Goal: Contribute content: Contribute content

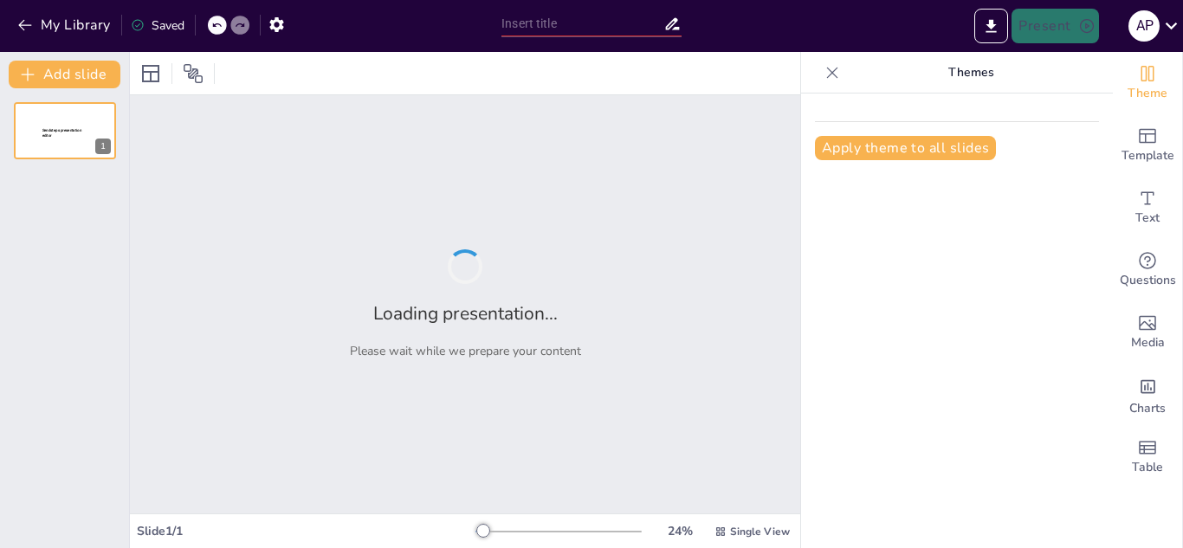
type input "Diversidad de Animales Silvestres: Guacamayo, Jochi [US_STATE], [PERSON_NAME] y…"
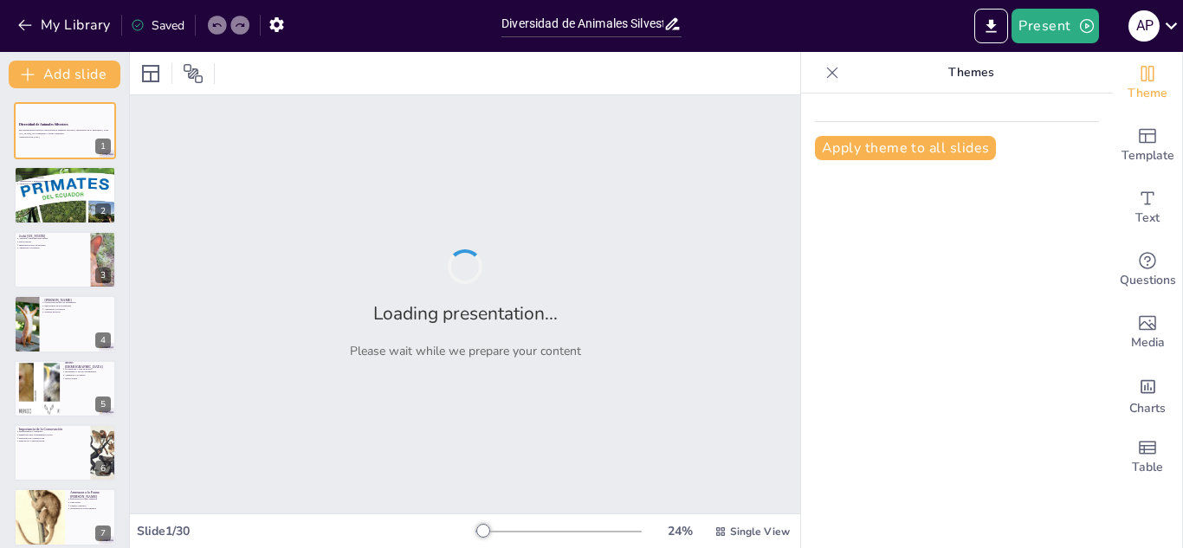
checkbox input "true"
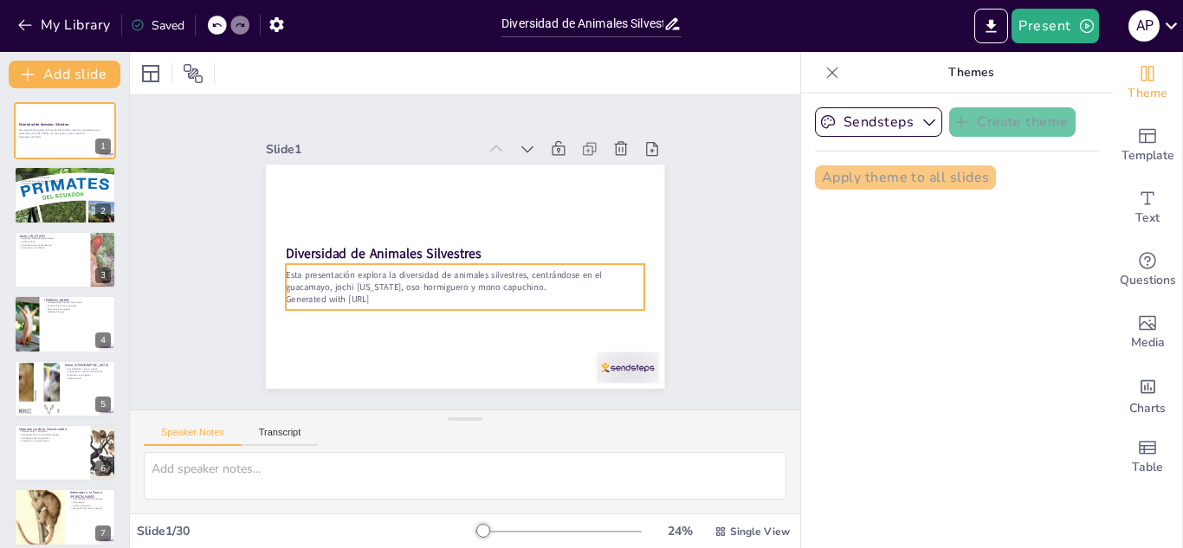
checkbox input "true"
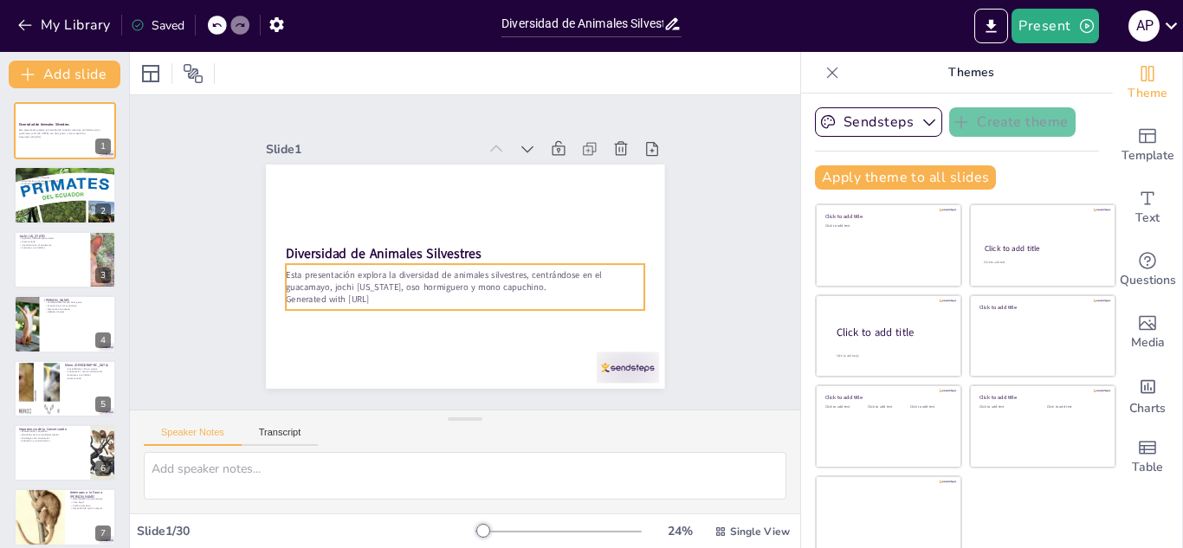
checkbox input "true"
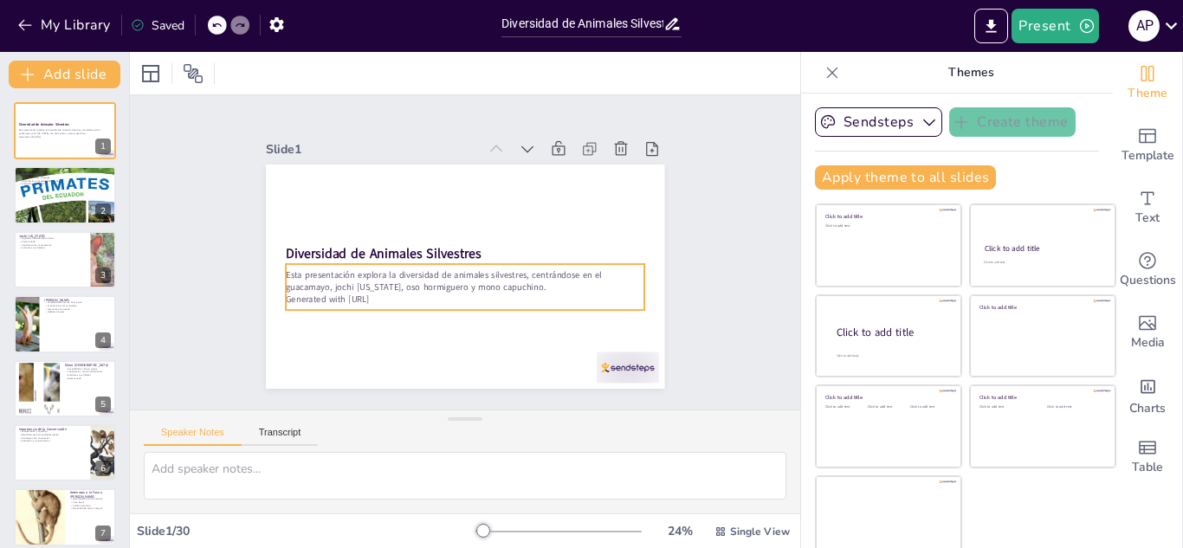
checkbox input "true"
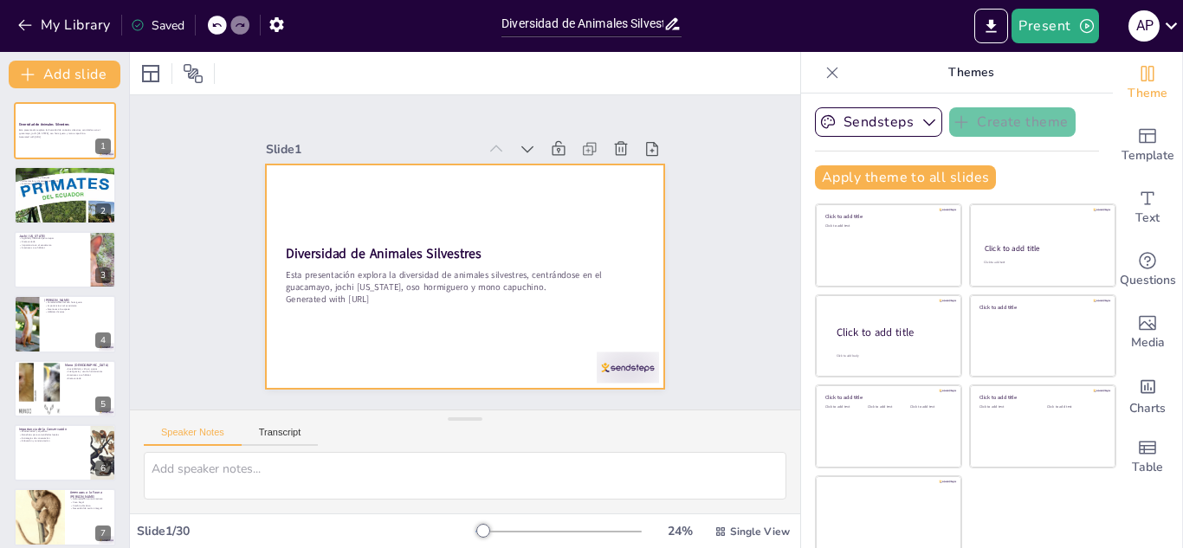
checkbox input "true"
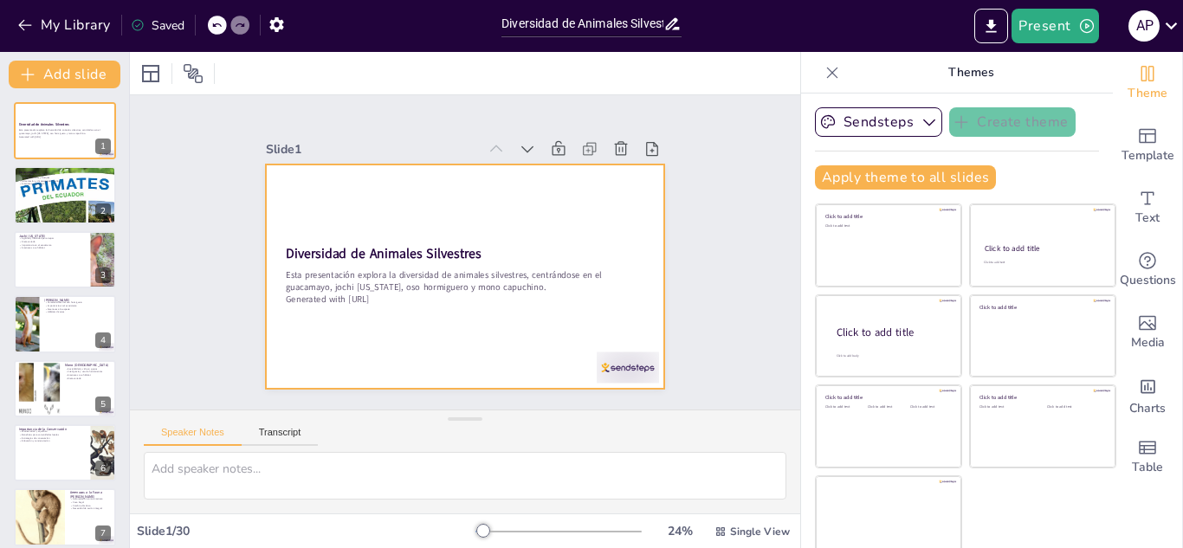
checkbox input "true"
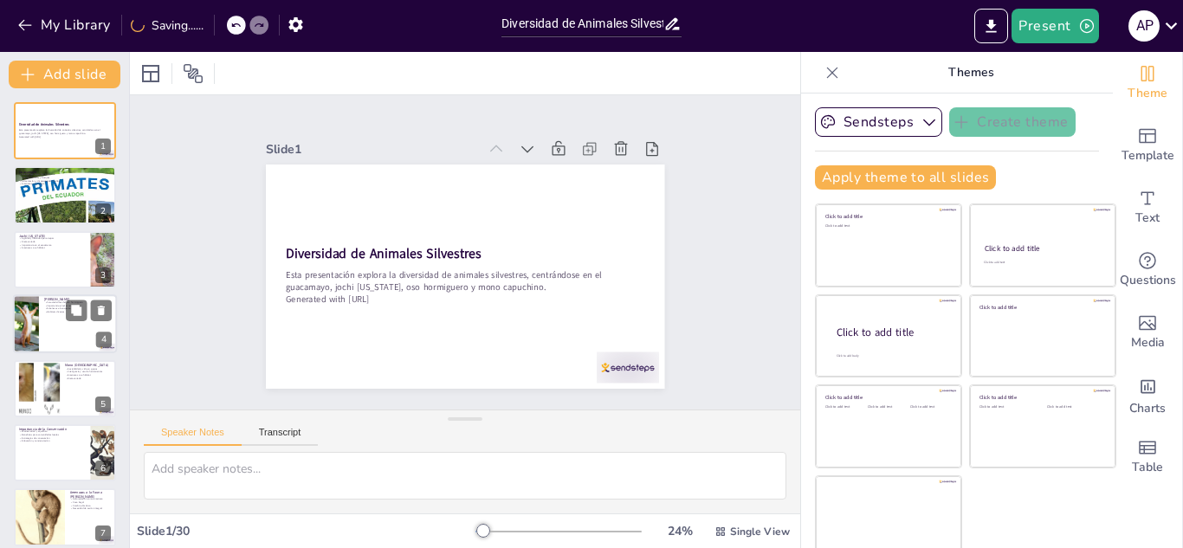
checkbox input "true"
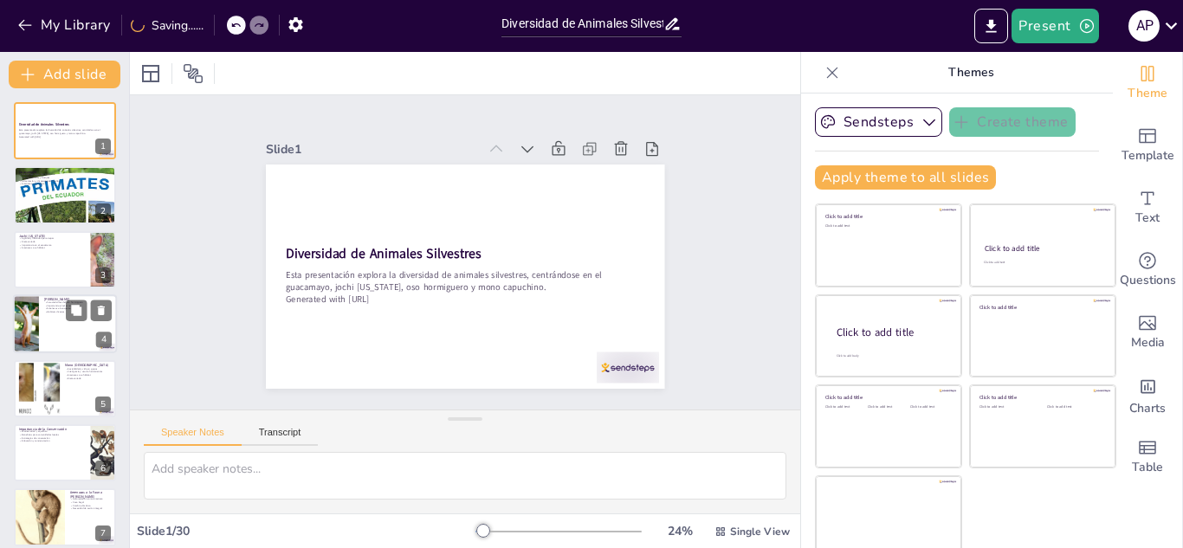
checkbox input "true"
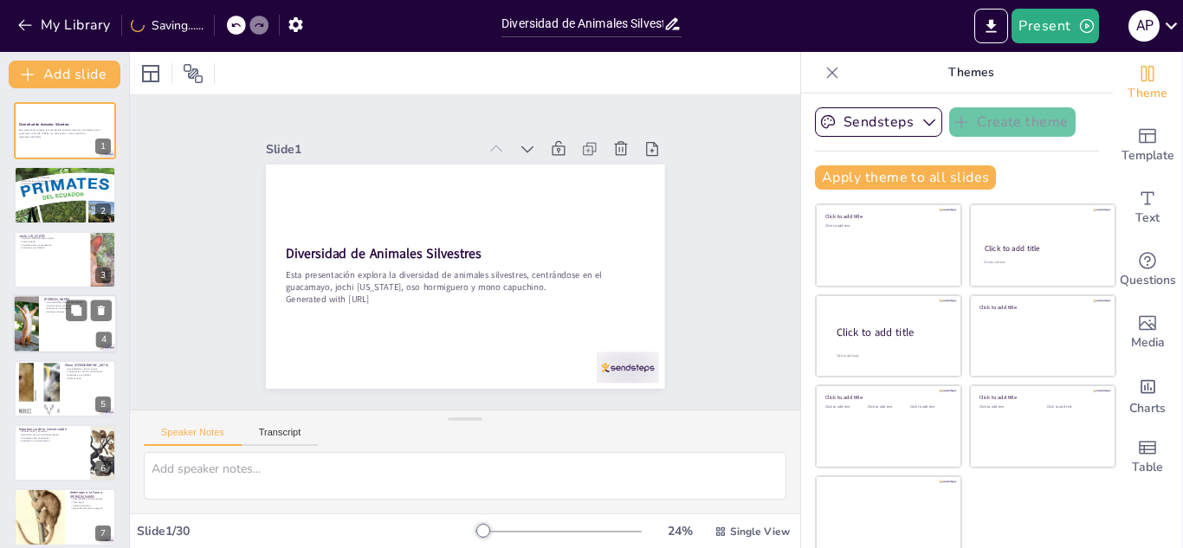
checkbox input "true"
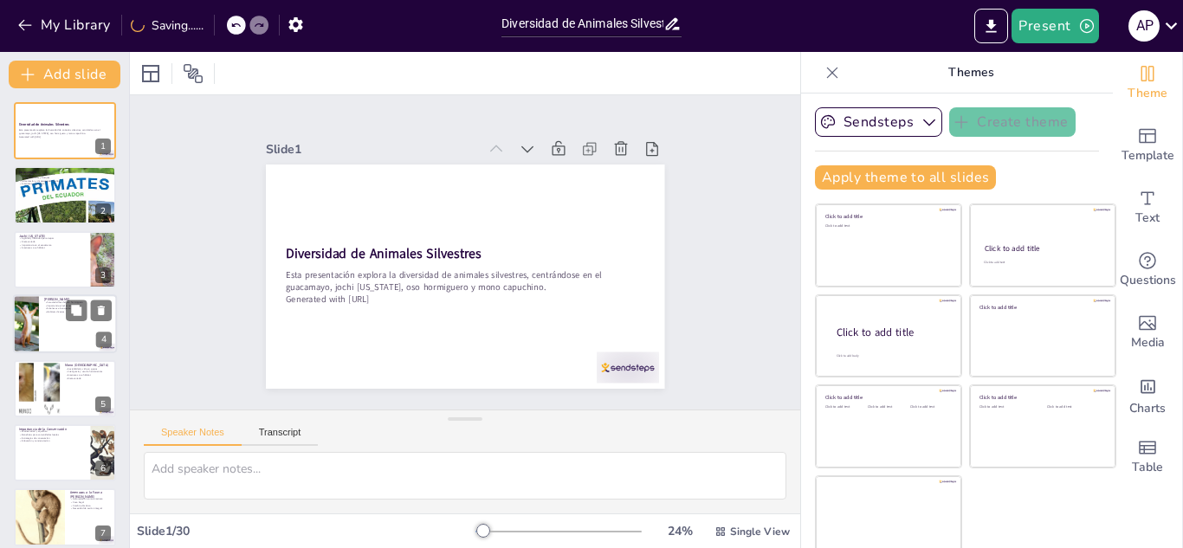
checkbox input "true"
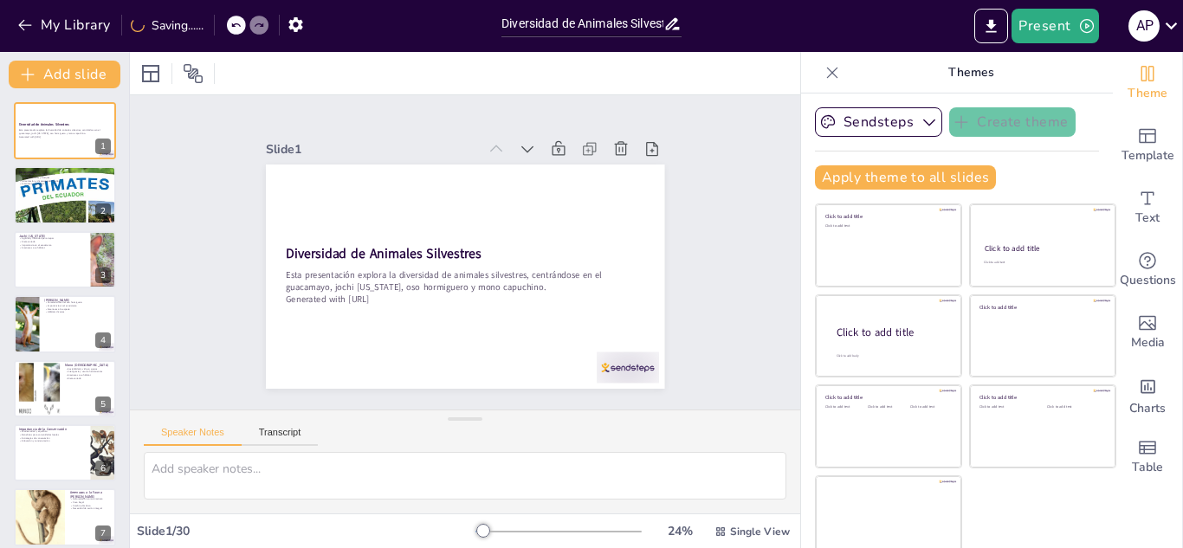
checkbox input "true"
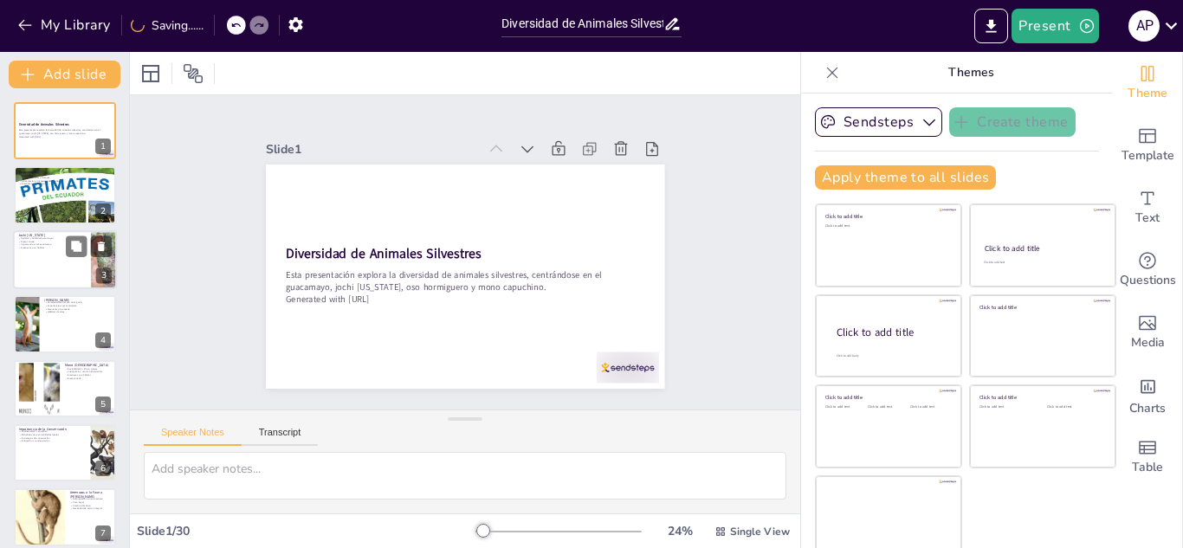
checkbox input "true"
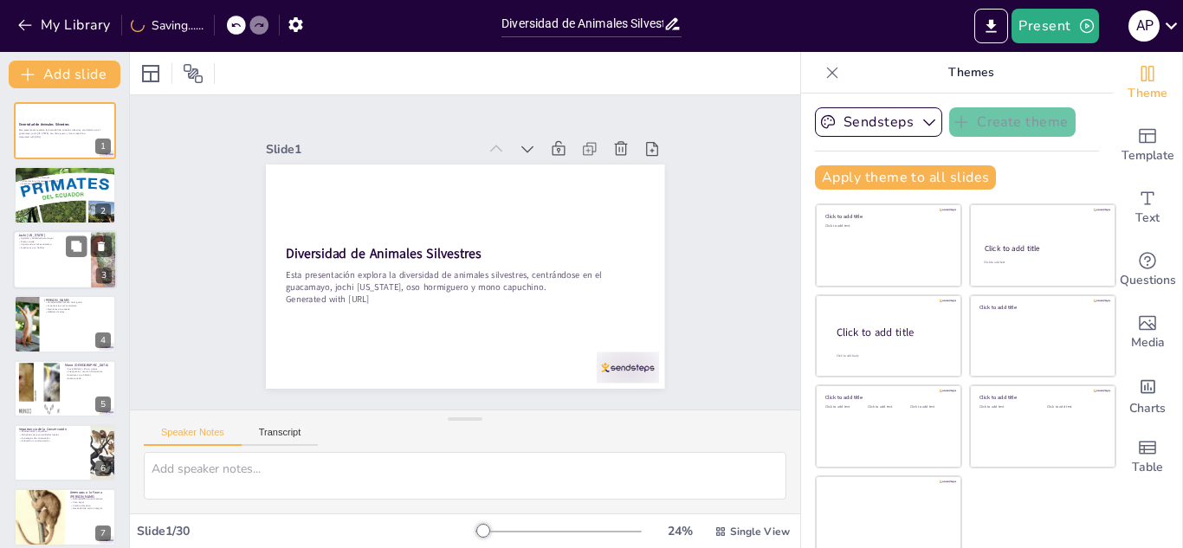
checkbox input "true"
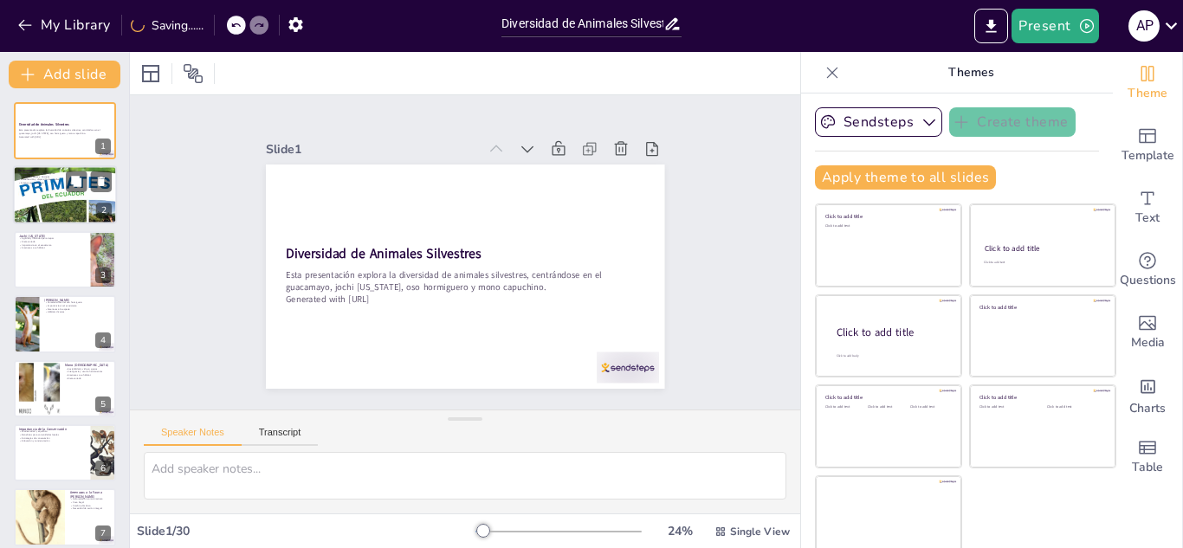
checkbox input "true"
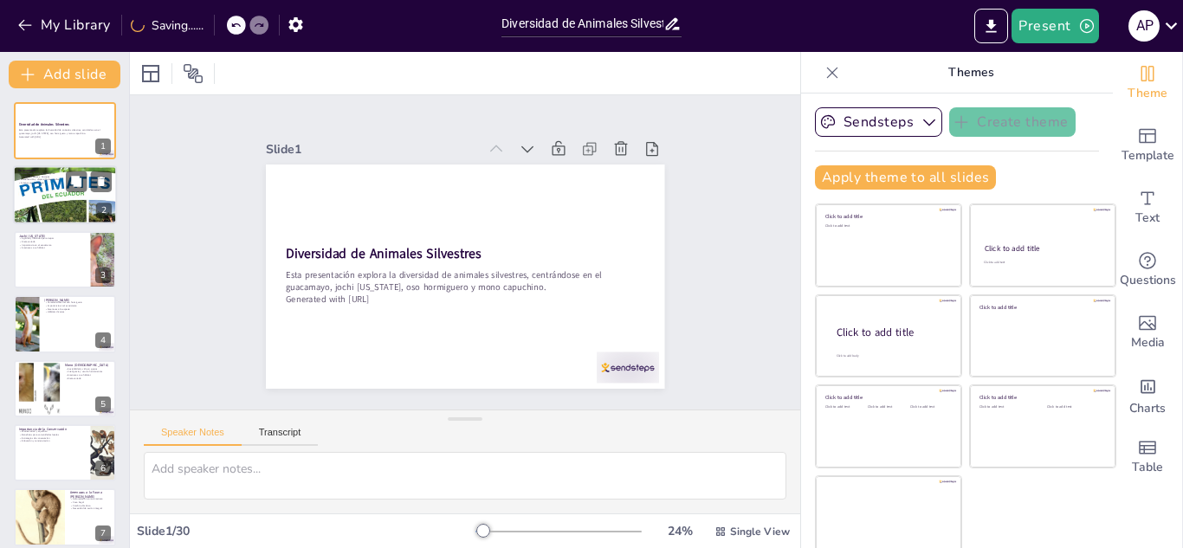
checkbox input "true"
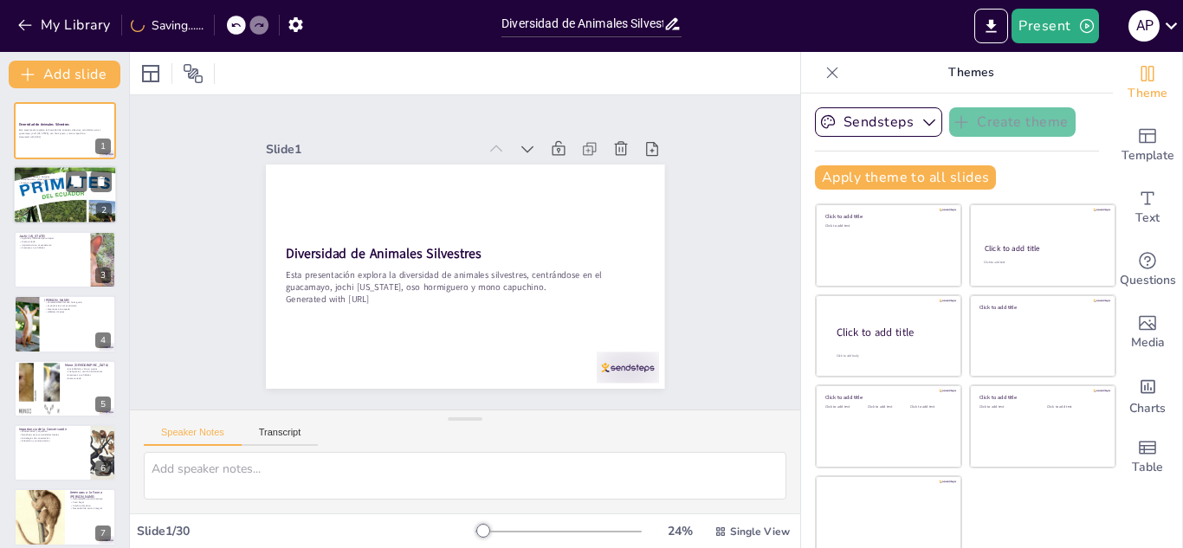
click at [46, 206] on div at bounding box center [65, 195] width 104 height 148
type textarea "Los guacamayos son reconocidos por su notable capacidad de imitar sonidos, lo q…"
checkbox input "true"
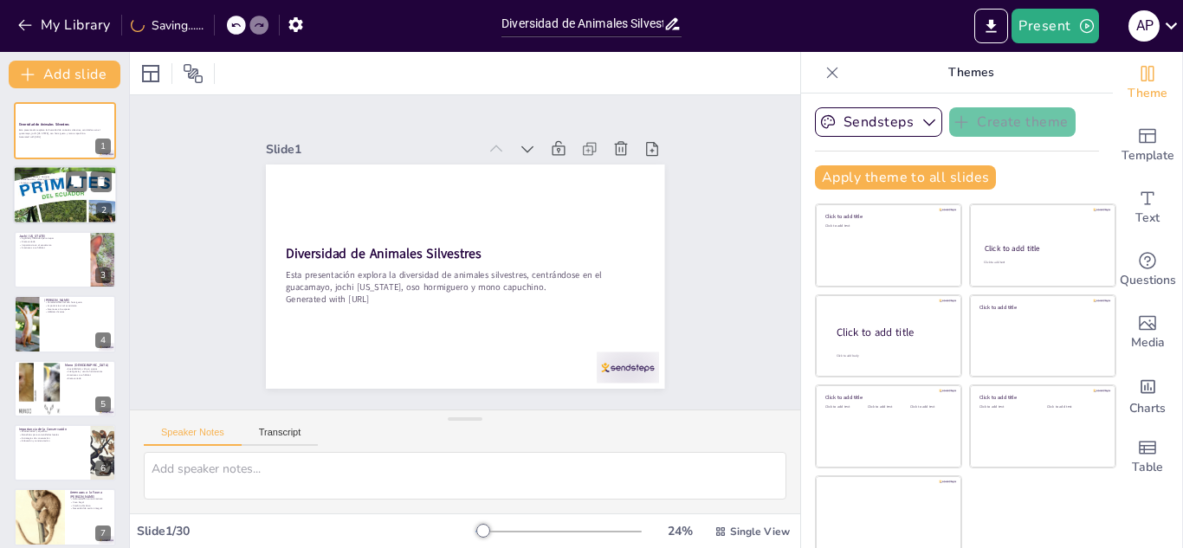
checkbox input "true"
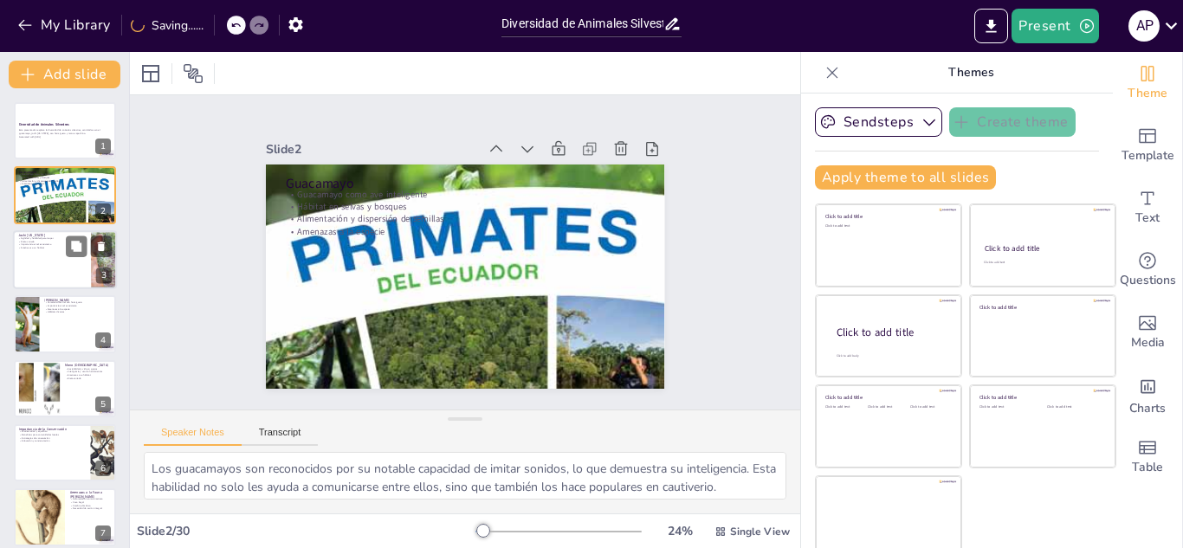
checkbox input "true"
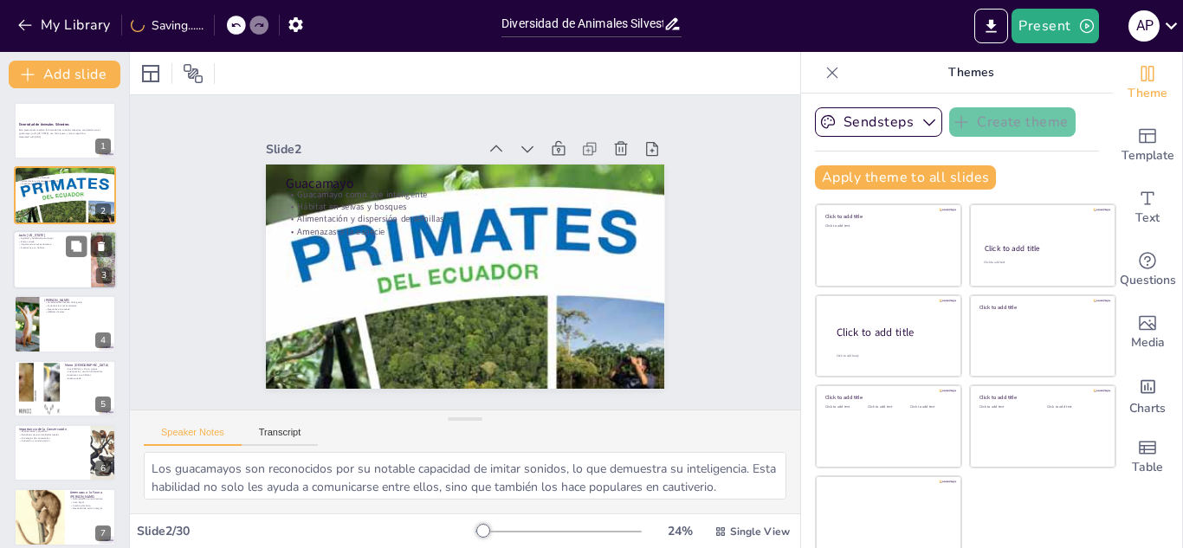
checkbox input "true"
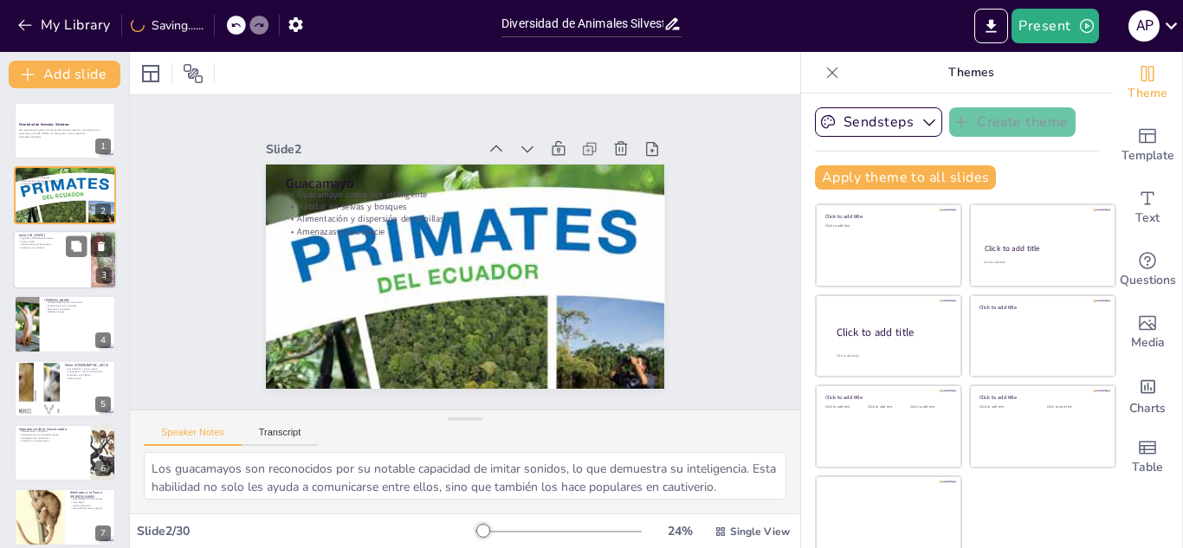
checkbox input "true"
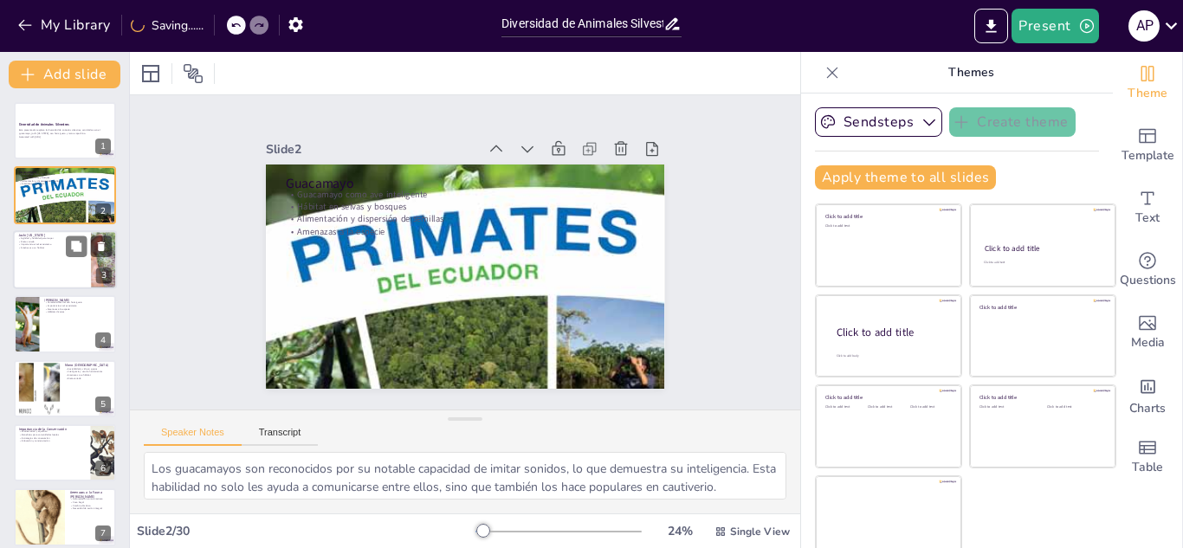
click at [49, 252] on div at bounding box center [65, 259] width 104 height 59
type textarea "El jochi [US_STATE] es famoso por su agilidad, lo que le permite moverse con fa…"
checkbox input "true"
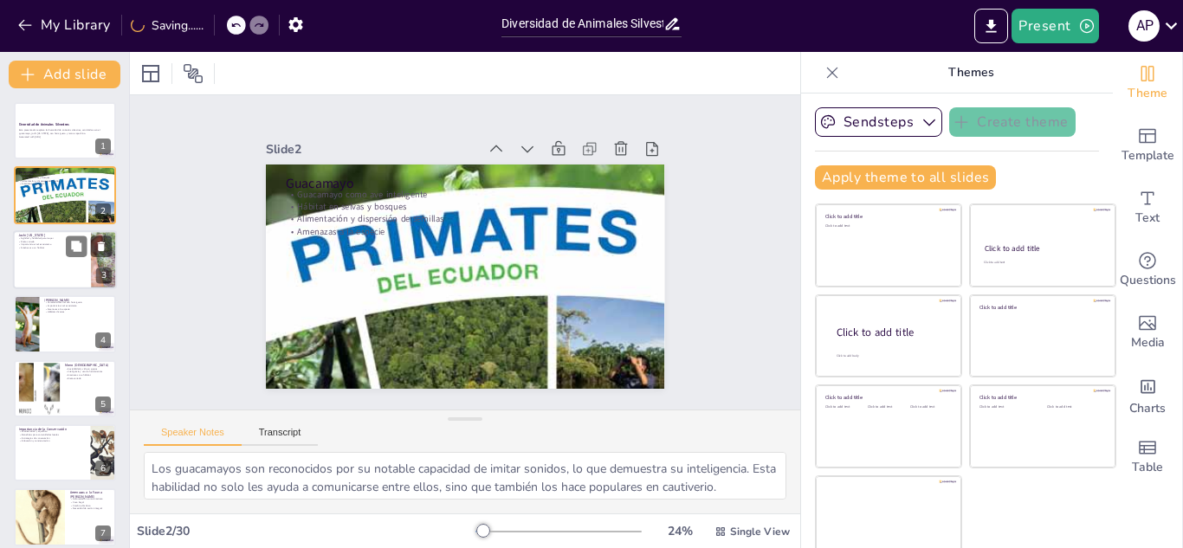
checkbox input "true"
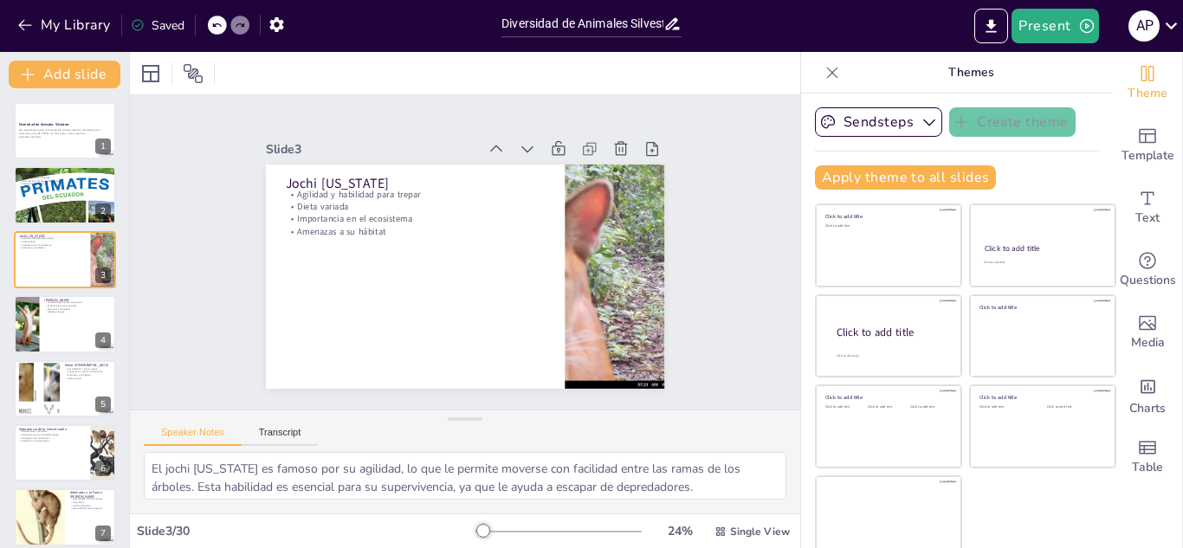
checkbox input "true"
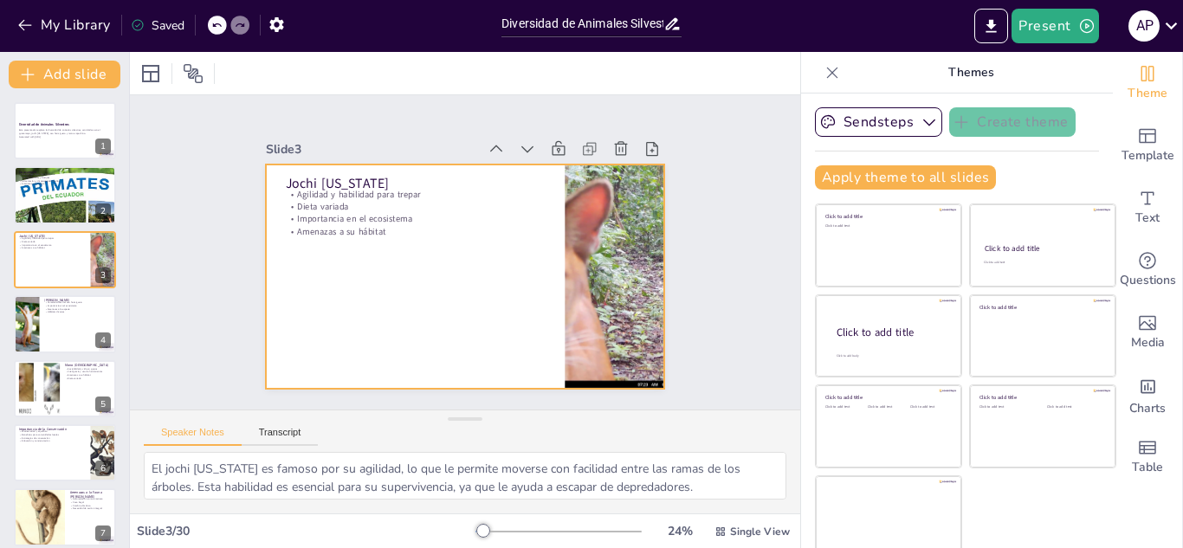
checkbox input "true"
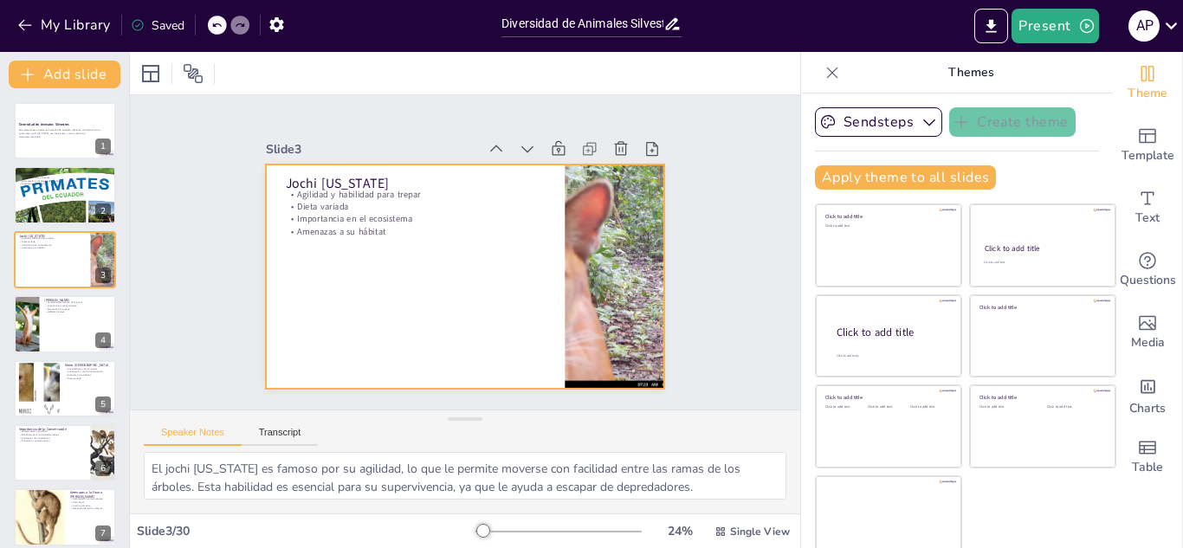
checkbox input "true"
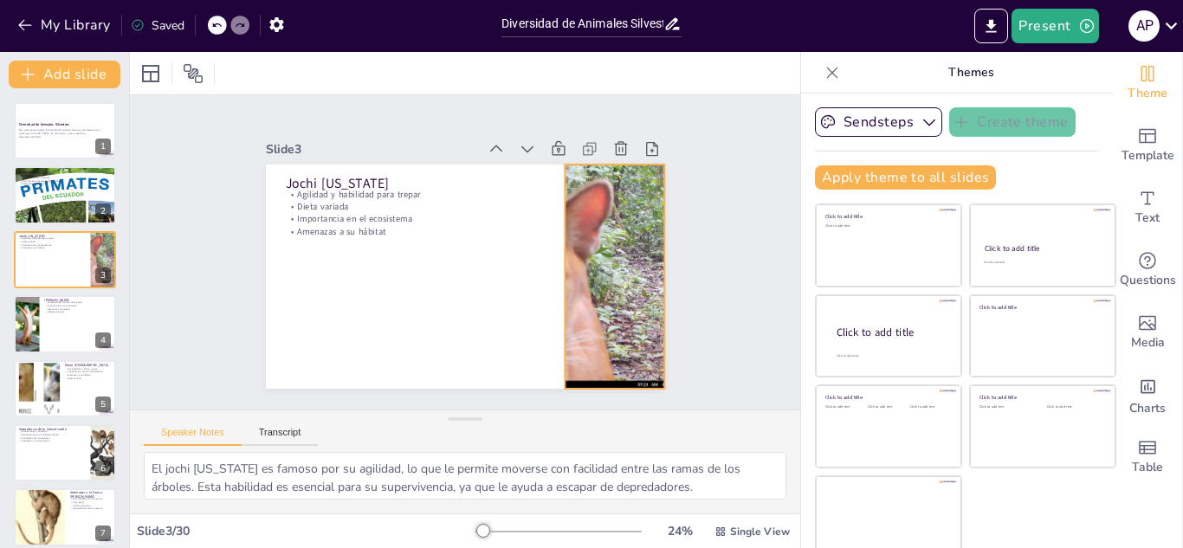
click at [569, 275] on div at bounding box center [610, 292] width 349 height 257
checkbox input "true"
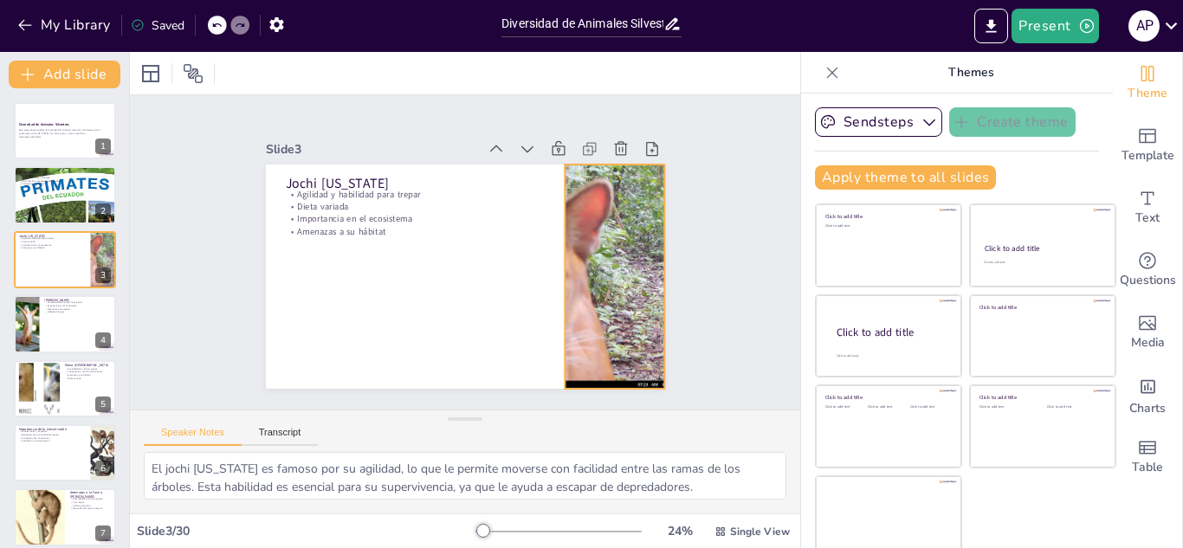
checkbox input "true"
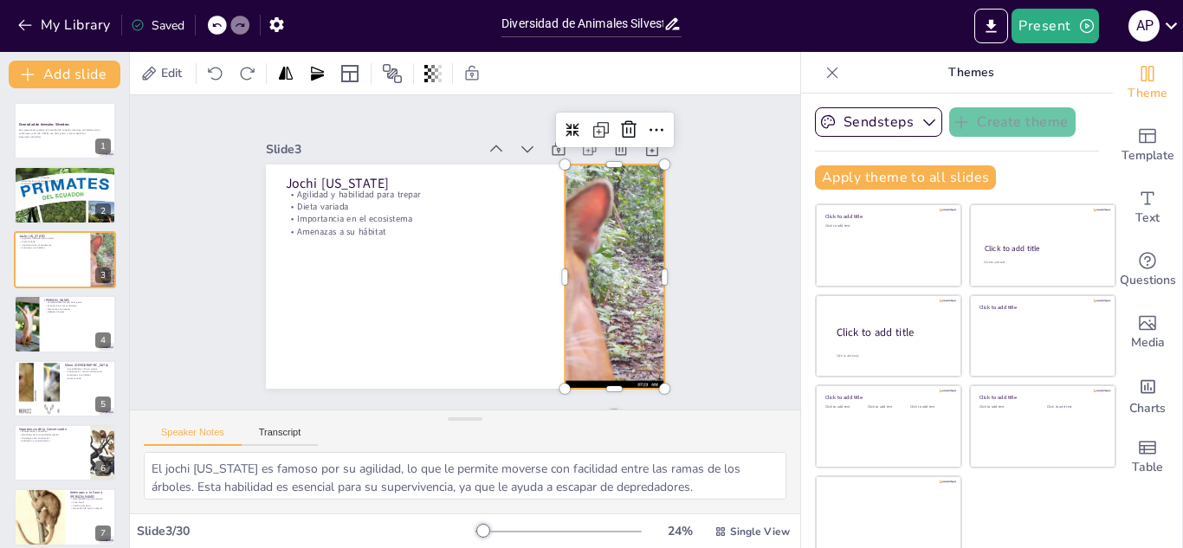
checkbox input "true"
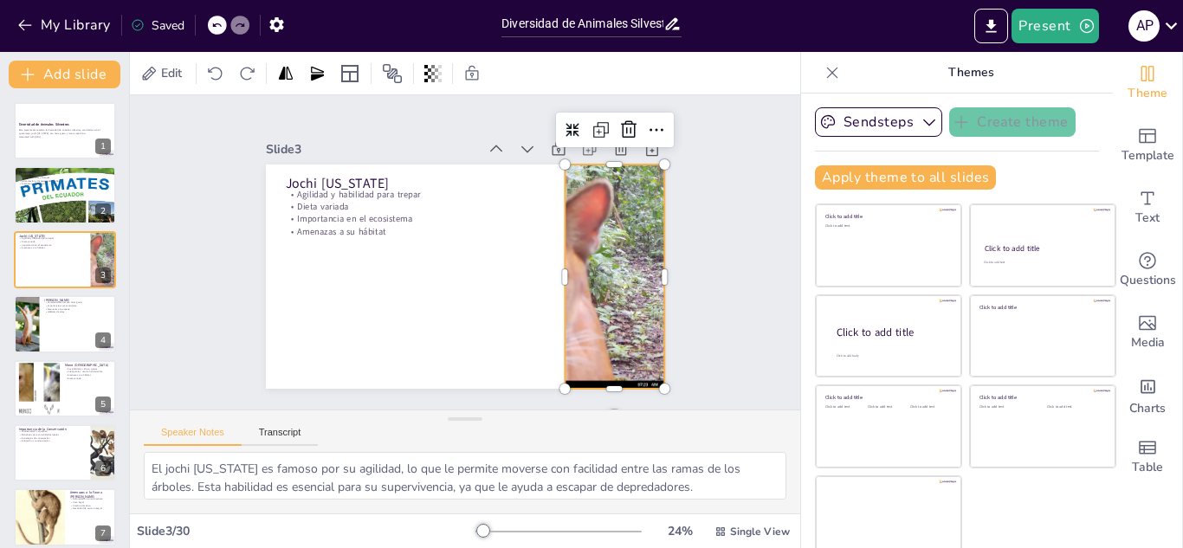
checkbox input "true"
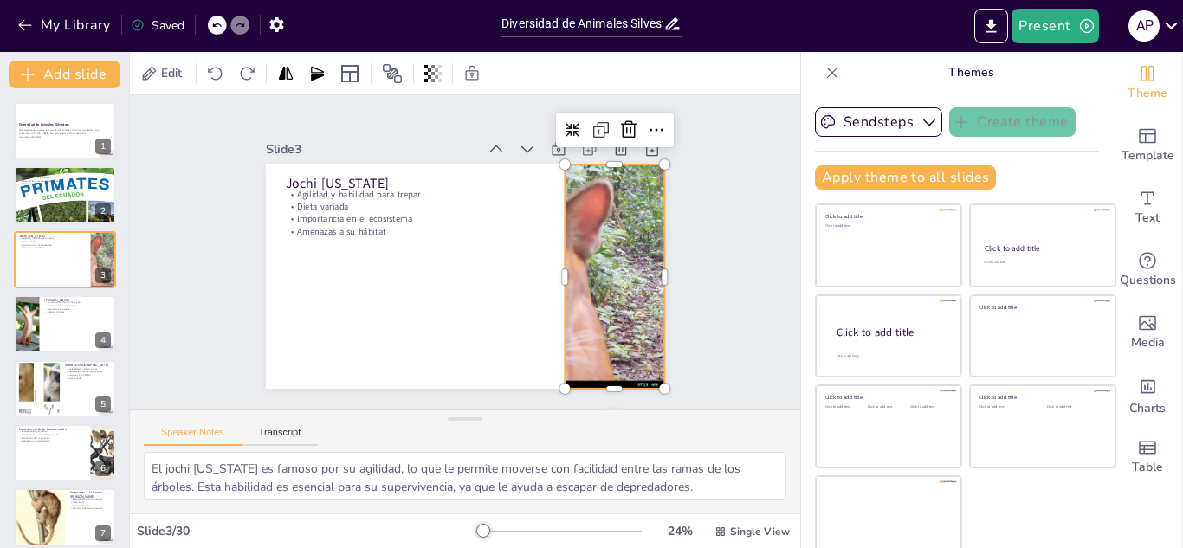
checkbox input "true"
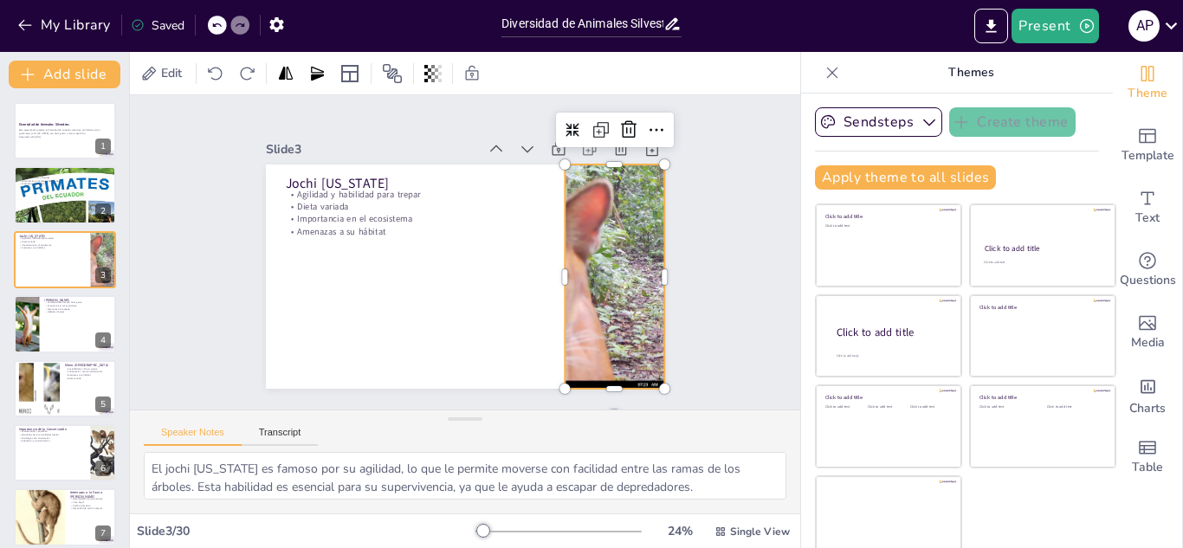
checkbox input "true"
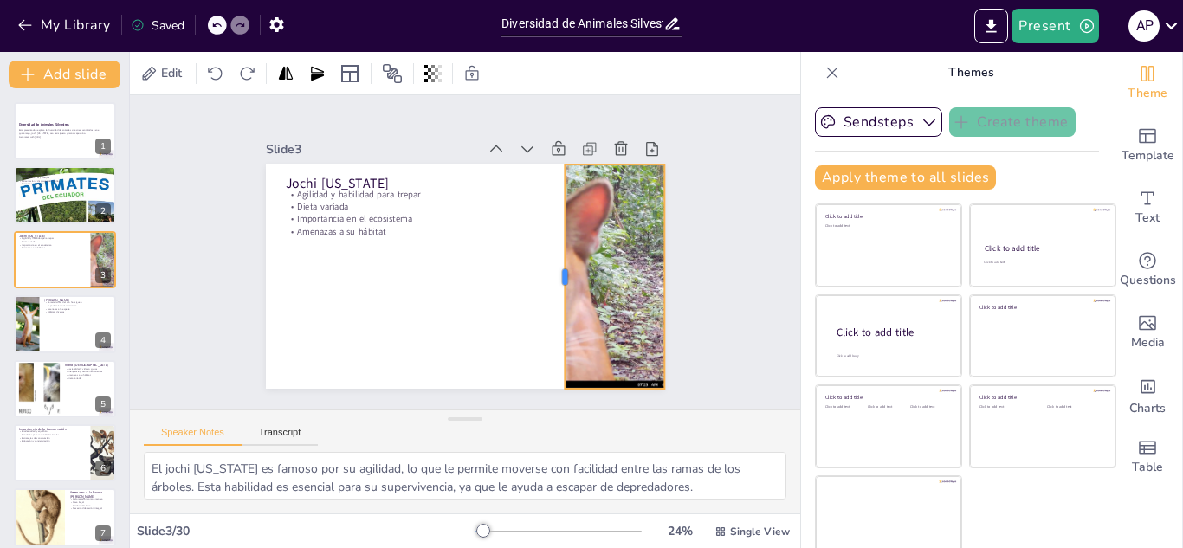
checkbox input "true"
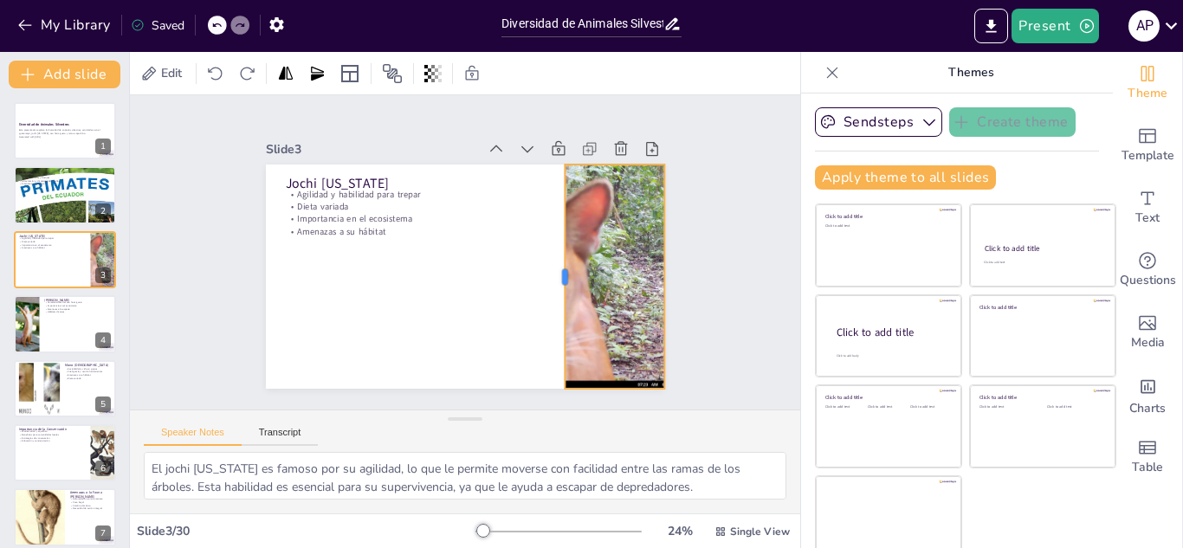
checkbox input "true"
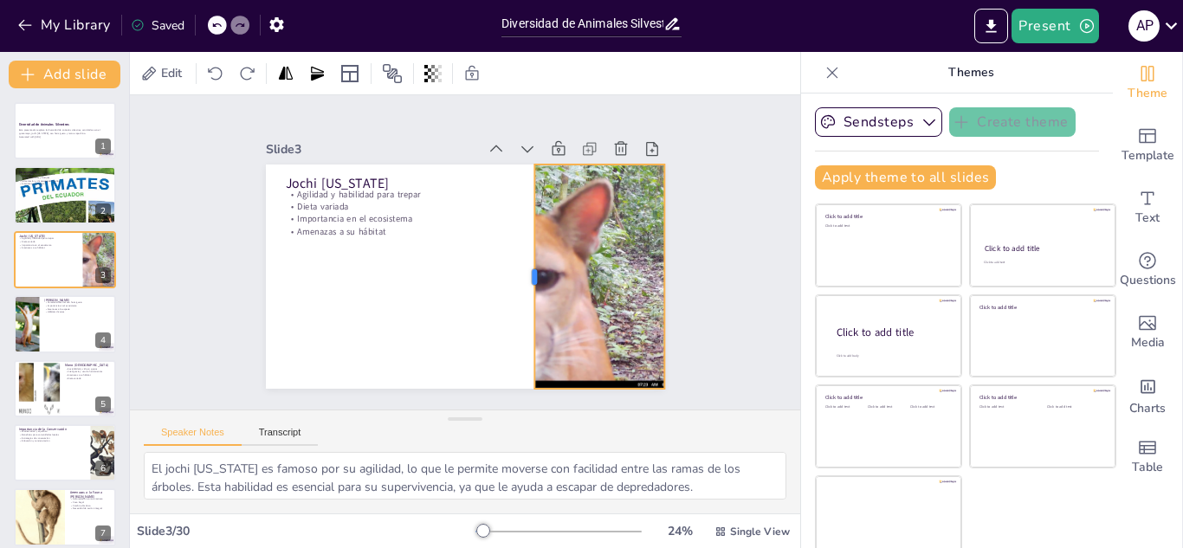
checkbox input "true"
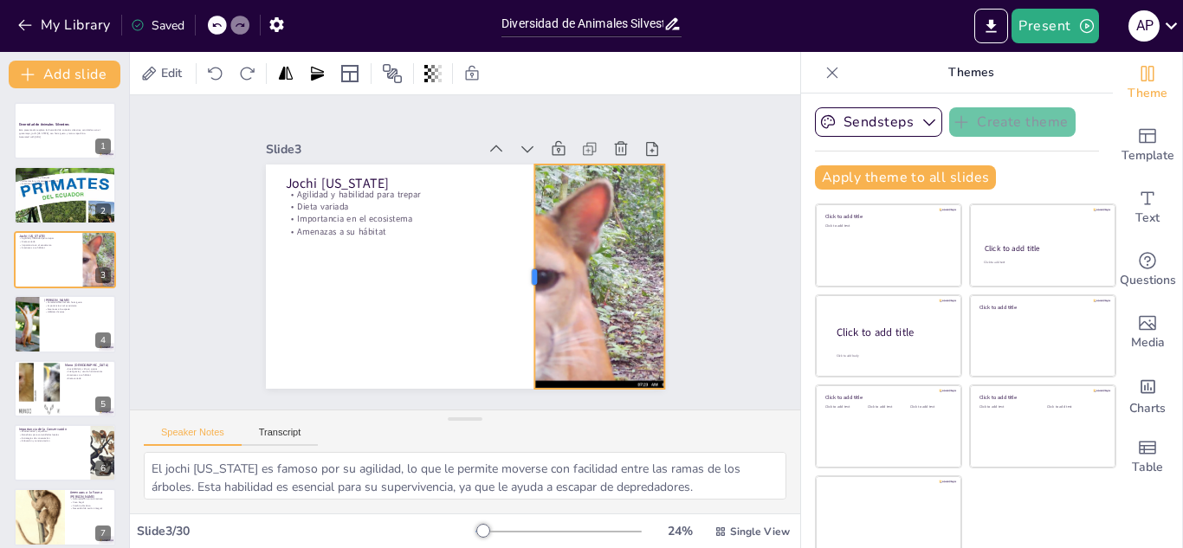
checkbox input "true"
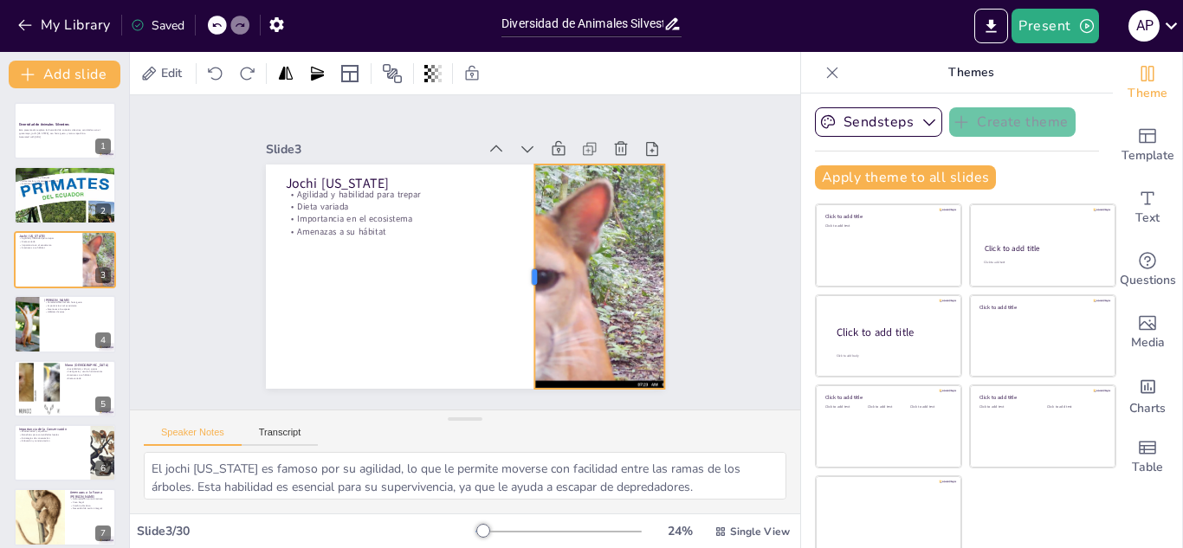
checkbox input "true"
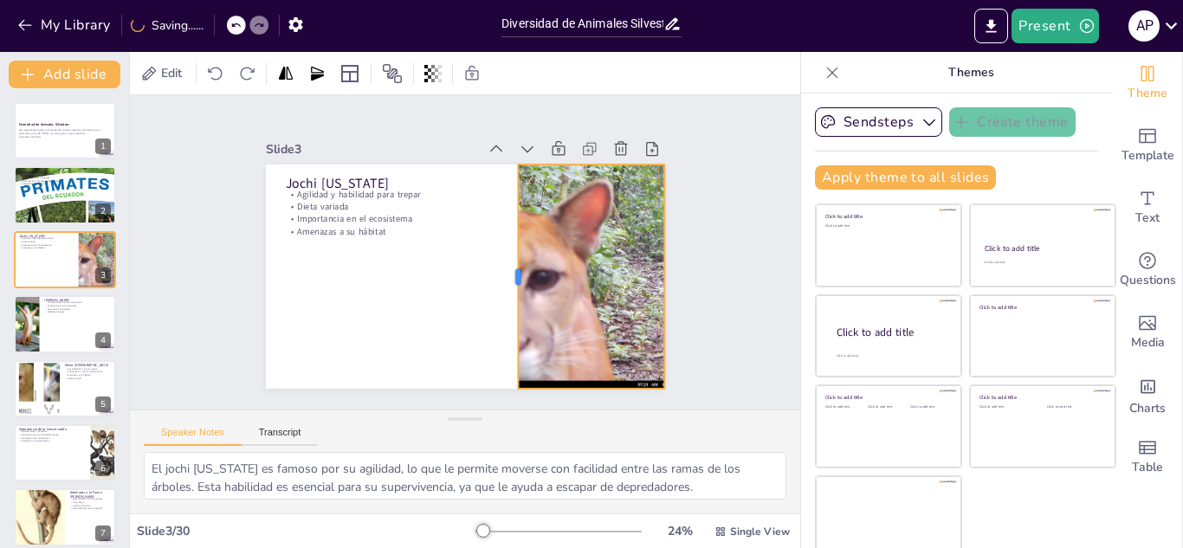
checkbox input "true"
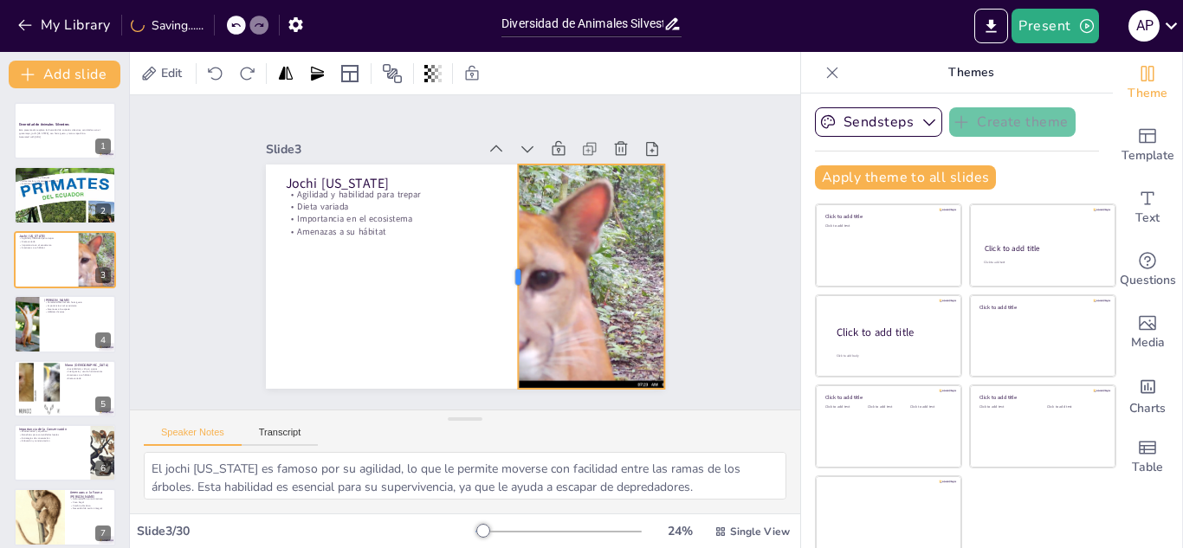
checkbox input "true"
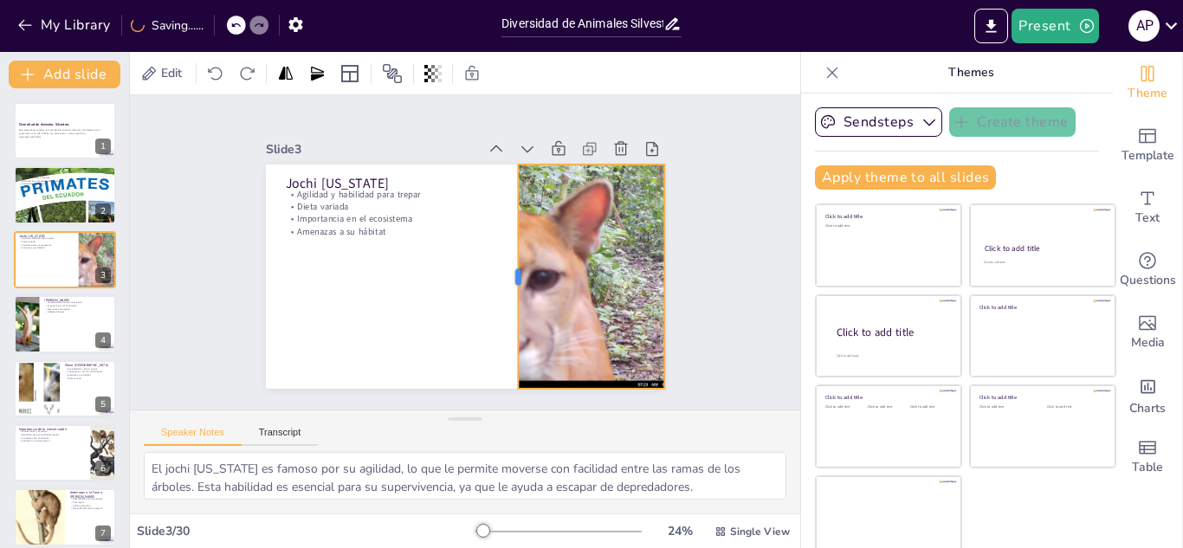
checkbox input "true"
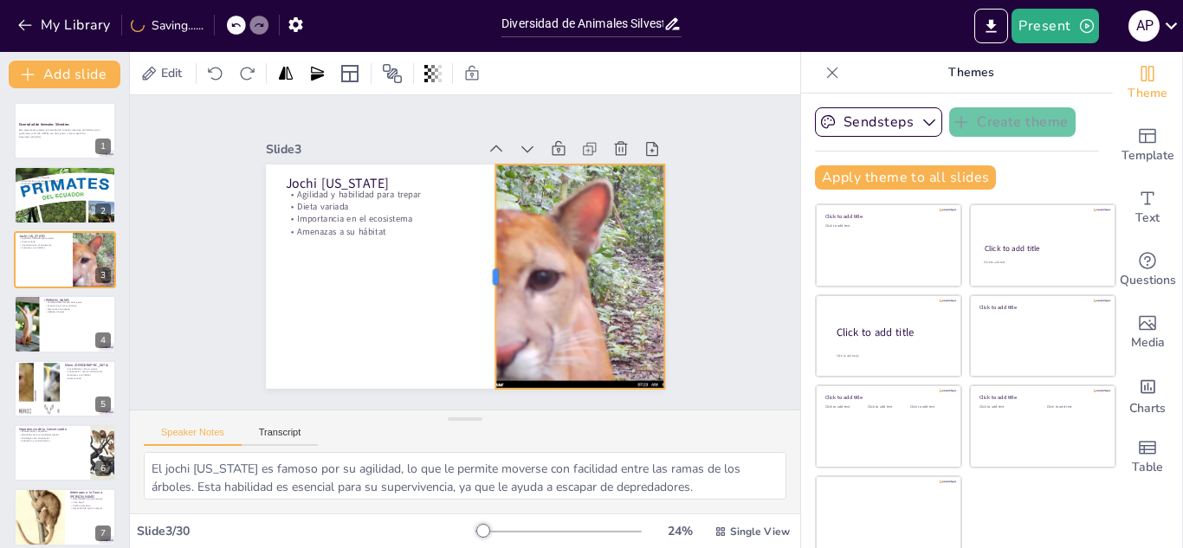
checkbox input "true"
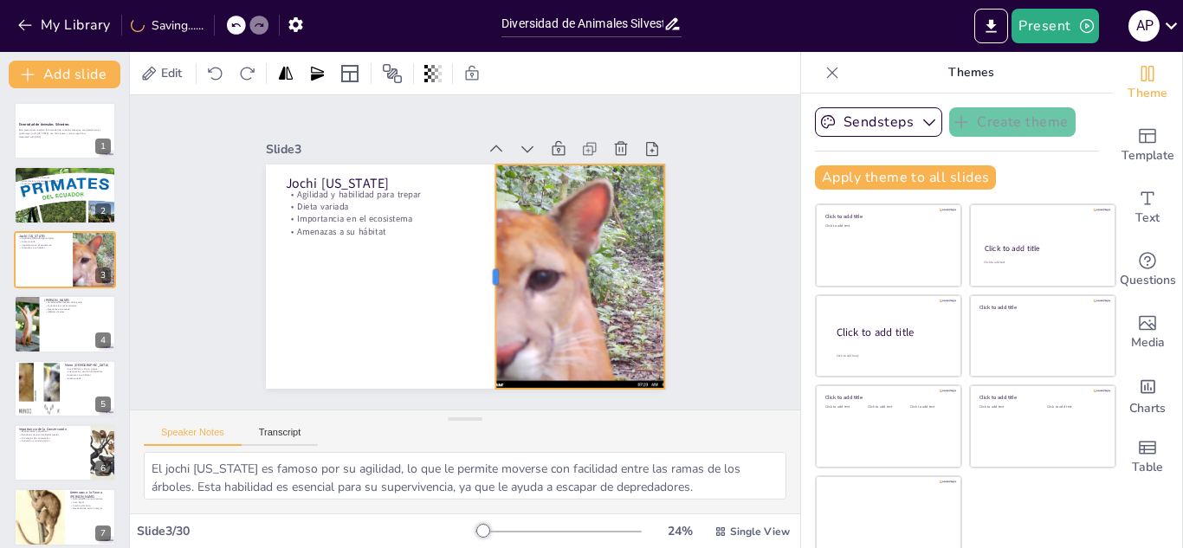
checkbox input "true"
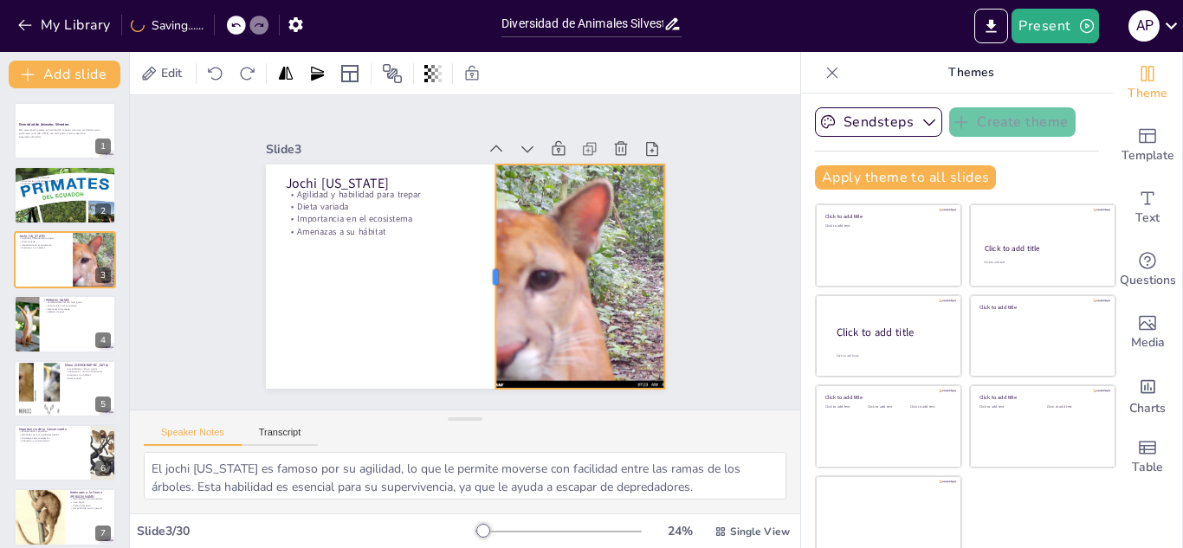
checkbox input "true"
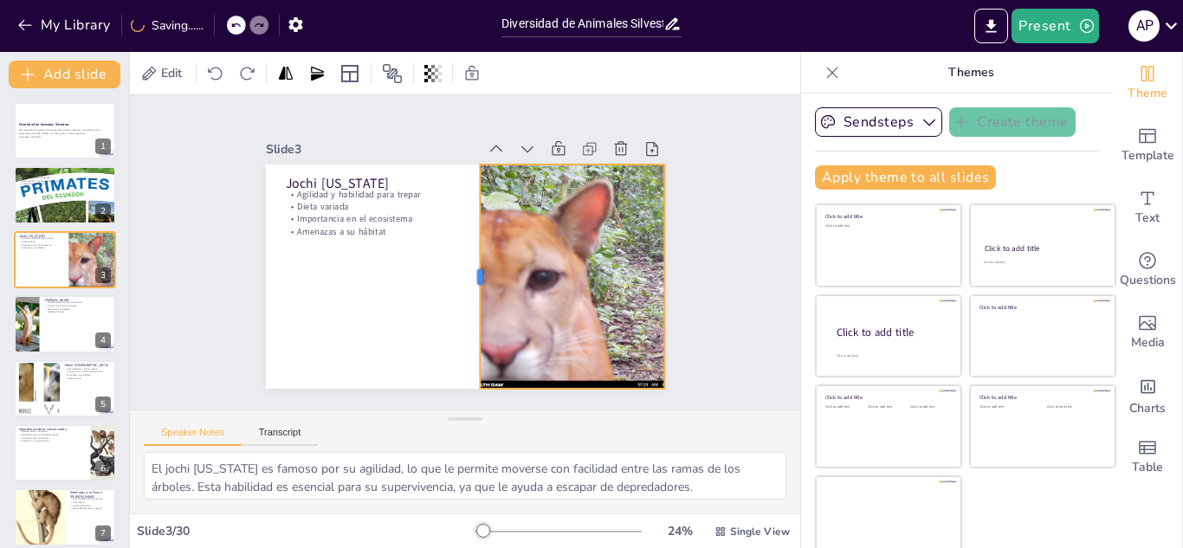
checkbox input "true"
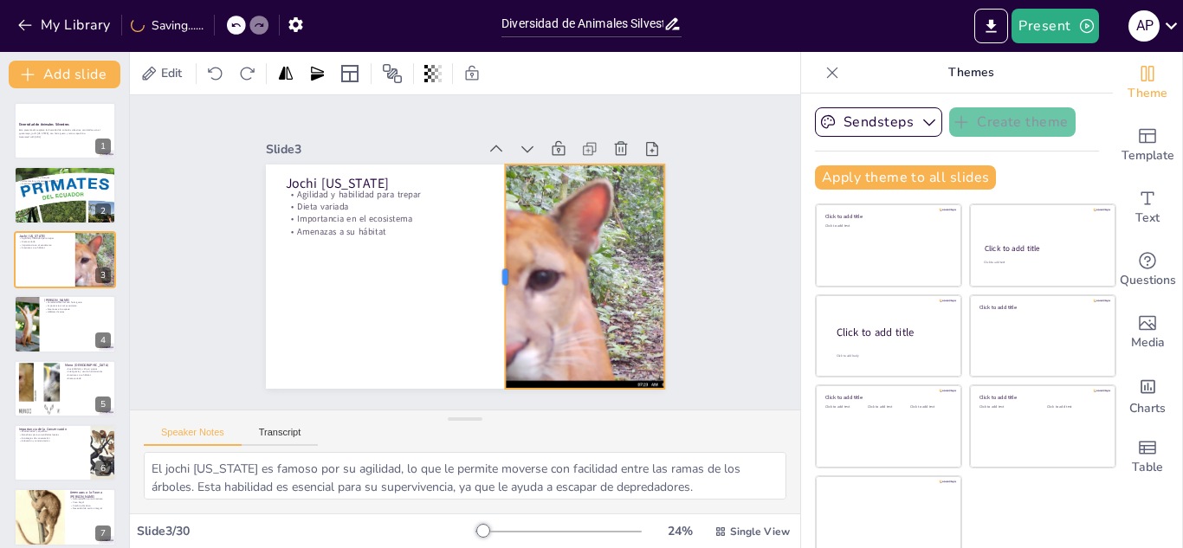
drag, startPoint x: 541, startPoint y: 268, endPoint x: 484, endPoint y: 287, distance: 60.0
click at [484, 287] on div at bounding box center [494, 280] width 37 height 224
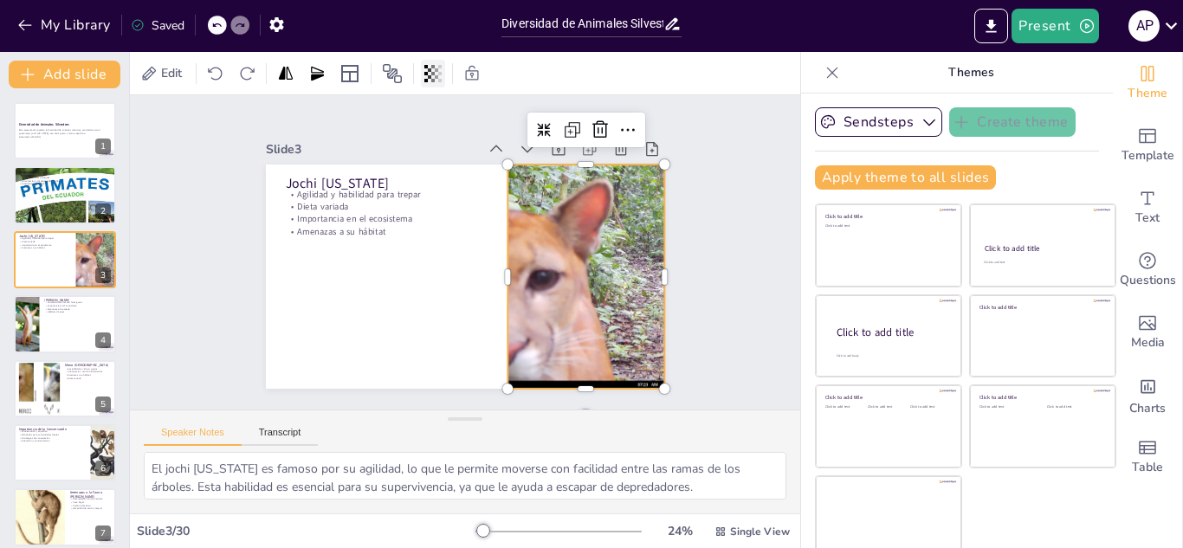
click at [443, 75] on div at bounding box center [433, 74] width 24 height 28
click at [165, 76] on span "Edit" at bounding box center [172, 73] width 28 height 16
